Goal: Task Accomplishment & Management: Complete application form

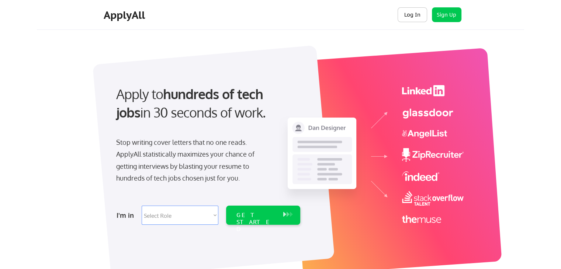
click at [416, 17] on button "Log In" at bounding box center [411, 14] width 29 height 15
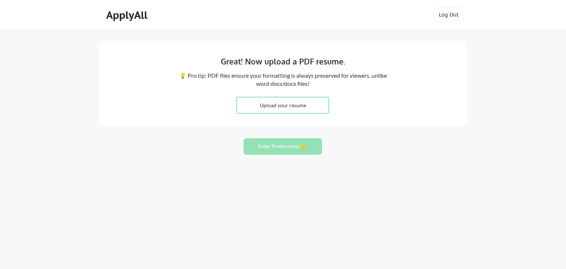
click at [34, 67] on div "Great! Now upload a PDF resume. 💡 Pro tip: PDF files ensure your formatting is …" at bounding box center [283, 134] width 566 height 269
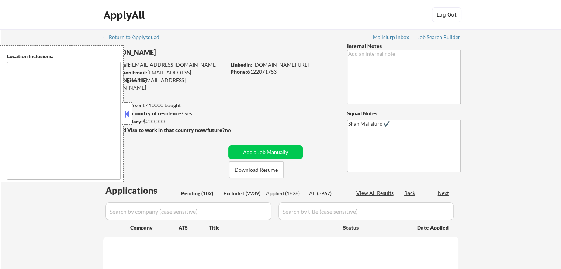
click at [128, 119] on div at bounding box center [127, 113] width 10 height 22
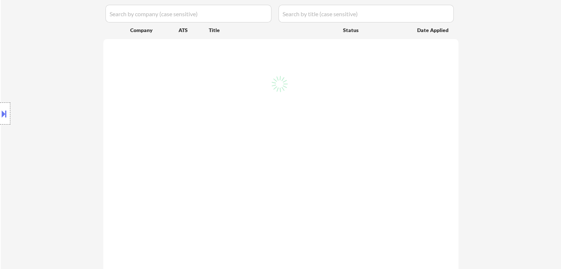
scroll to position [221, 0]
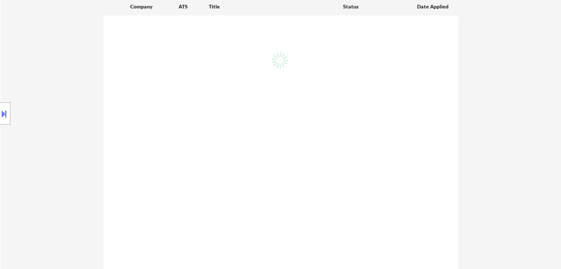
select select ""pending""
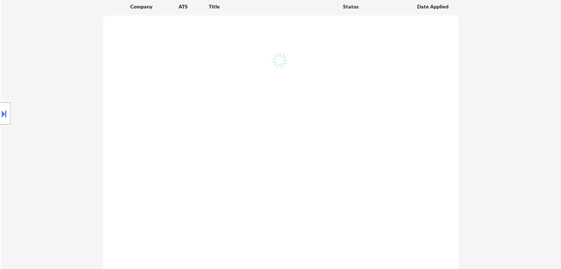
select select ""pending""
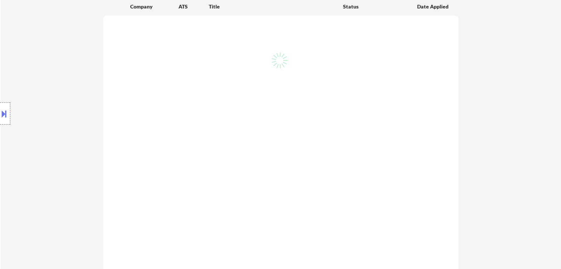
select select ""pending""
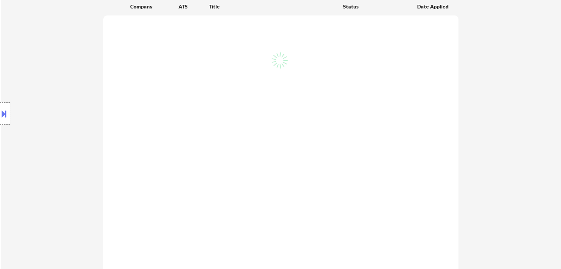
select select ""pending""
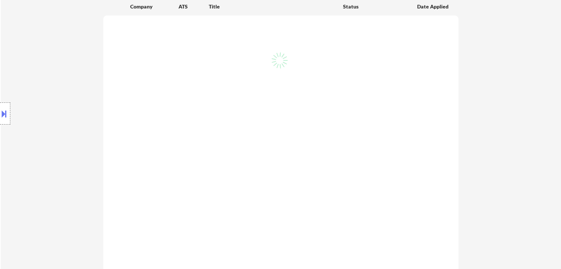
select select ""pending""
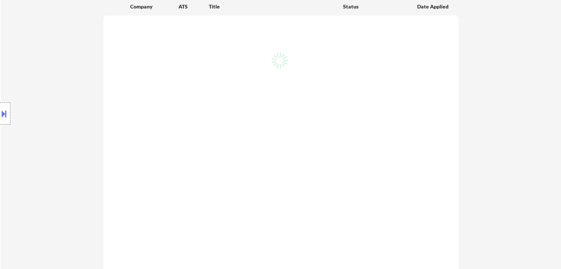
select select ""pending""
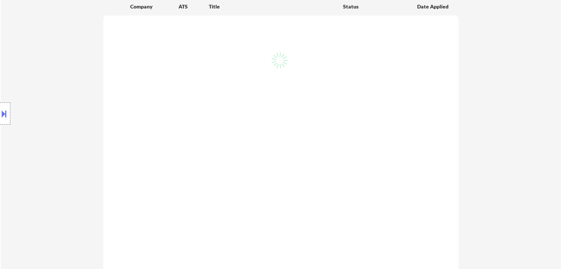
select select ""pending""
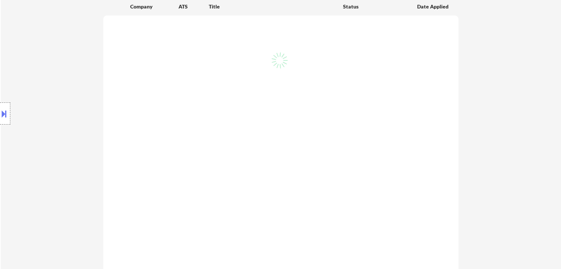
select select ""pending""
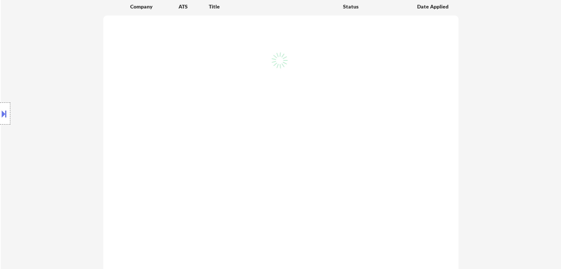
select select ""pending""
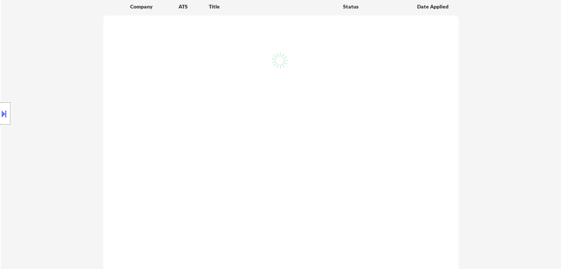
select select ""pending""
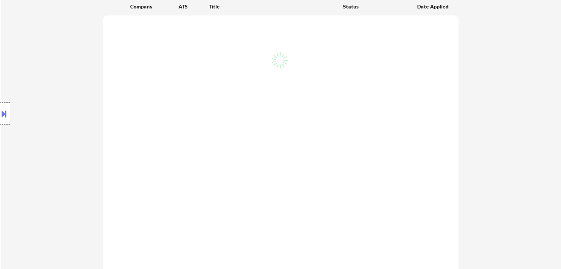
select select ""pending""
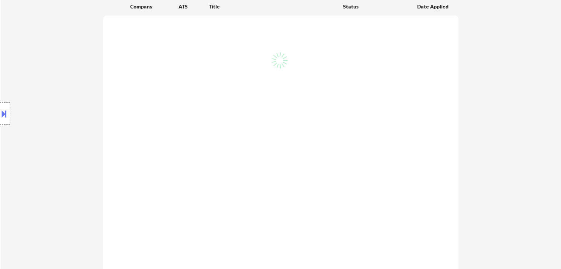
select select ""pending""
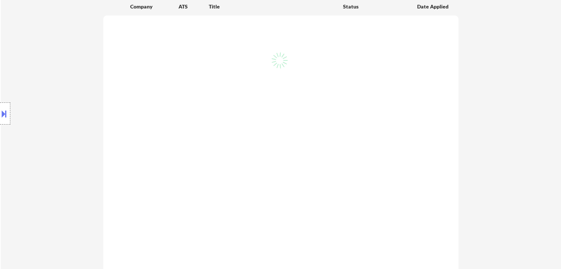
select select ""pending""
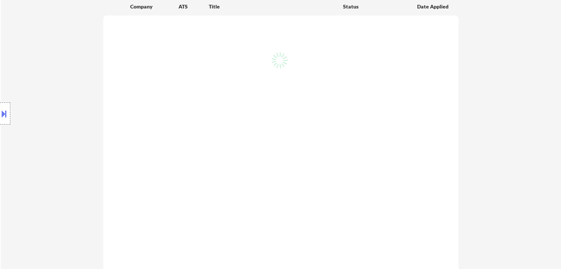
select select ""pending""
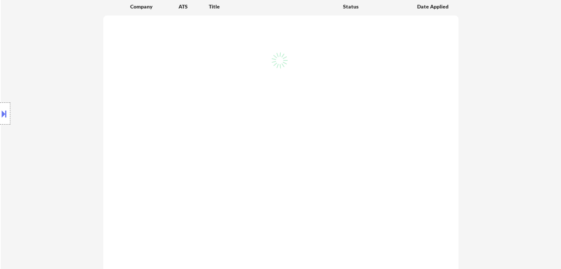
select select ""pending""
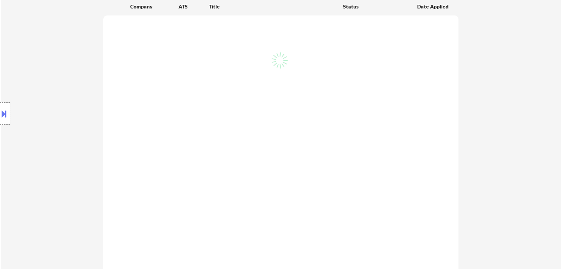
select select ""pending""
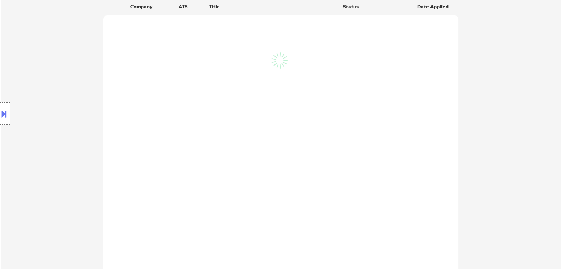
select select ""pending""
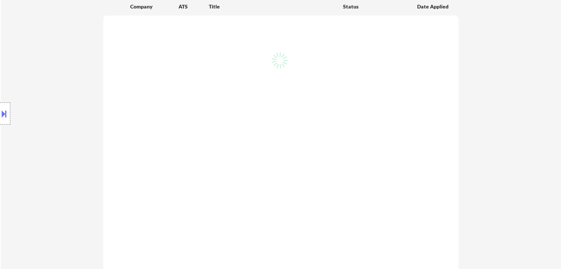
select select ""pending""
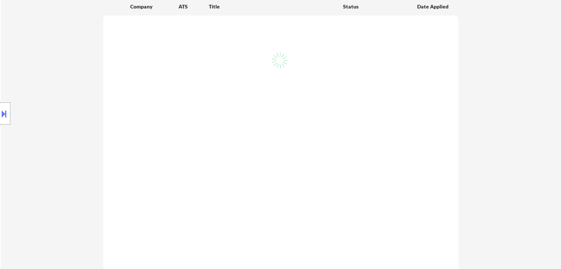
select select ""pending""
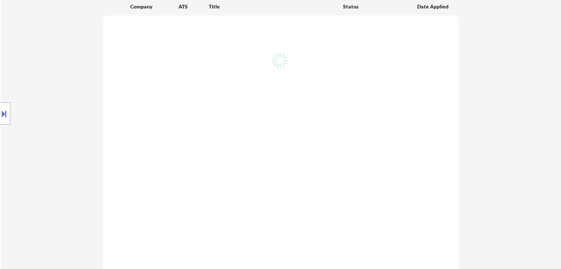
select select ""pending""
